Goal: Transaction & Acquisition: Purchase product/service

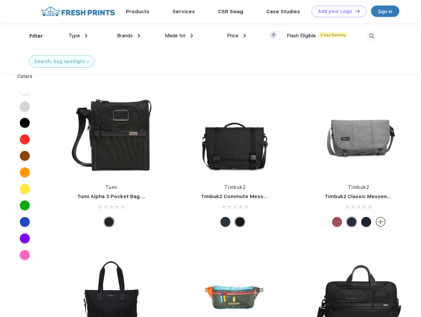
click at [336, 11] on link "Add your Logo Design Tool" at bounding box center [339, 12] width 55 height 12
click at [0, 0] on div "Design Tool" at bounding box center [0, 0] width 0 height 0
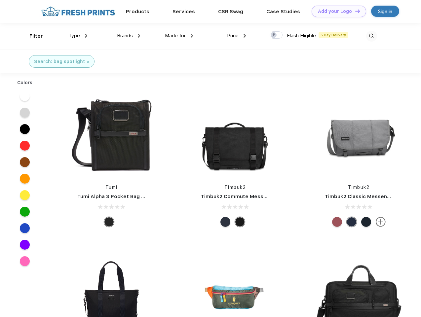
click at [354, 11] on link "Add your Logo Design Tool" at bounding box center [339, 12] width 55 height 12
click at [32, 36] on div "Filter" at bounding box center [36, 36] width 14 height 8
click at [78, 36] on span "Type" at bounding box center [74, 36] width 12 height 6
click at [129, 36] on span "Brands" at bounding box center [125, 36] width 16 height 6
click at [179, 36] on span "Made for" at bounding box center [175, 36] width 21 height 6
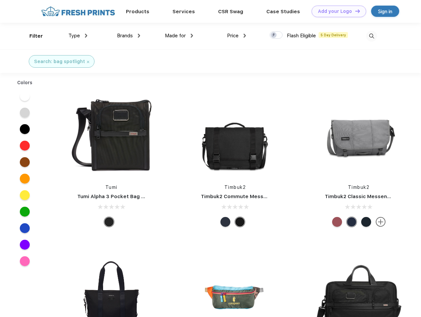
click at [237, 36] on span "Price" at bounding box center [233, 36] width 12 height 6
click at [276, 35] on div at bounding box center [276, 34] width 13 height 7
click at [274, 35] on input "checkbox" at bounding box center [272, 33] width 4 height 4
click at [371, 36] on img at bounding box center [371, 36] width 11 height 11
